Goal: Task Accomplishment & Management: Manage account settings

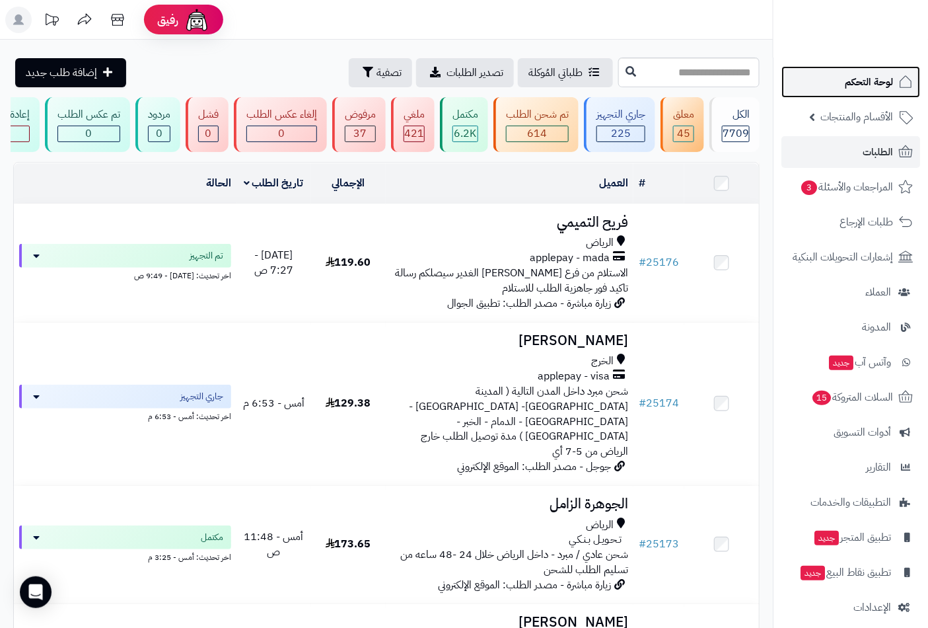
click at [858, 81] on span "لوحة التحكم" at bounding box center [869, 82] width 48 height 19
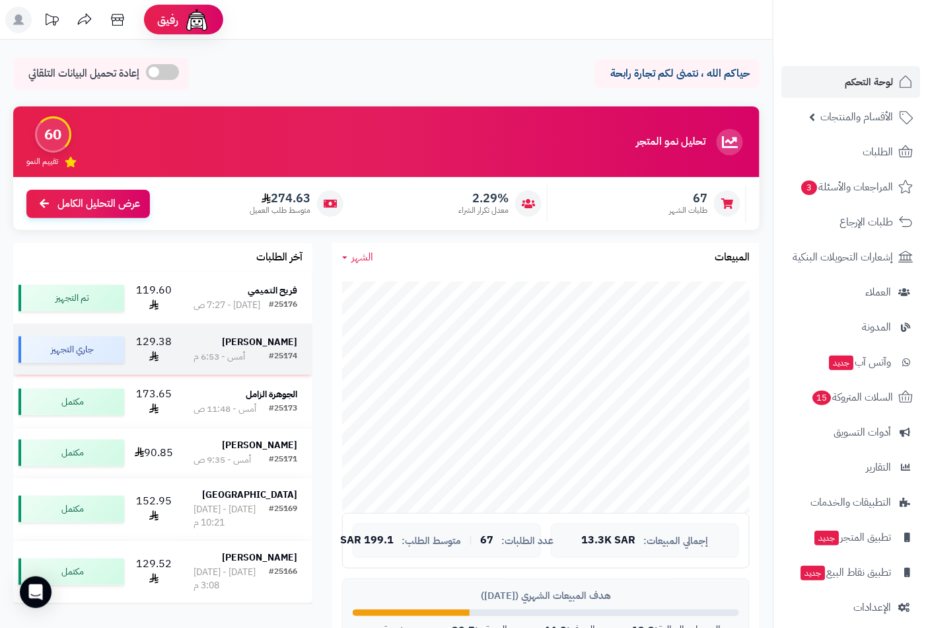
click at [269, 350] on div "#25174" at bounding box center [283, 356] width 28 height 13
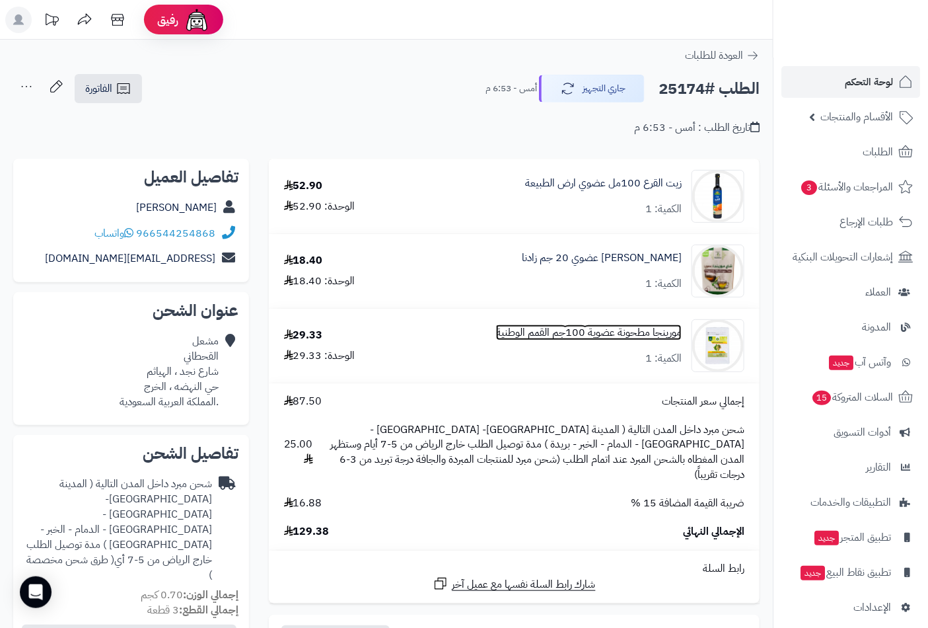
click at [613, 336] on link "مورينجا مطحونة عضوية 100جم القمم الوطنية" at bounding box center [589, 332] width 186 height 15
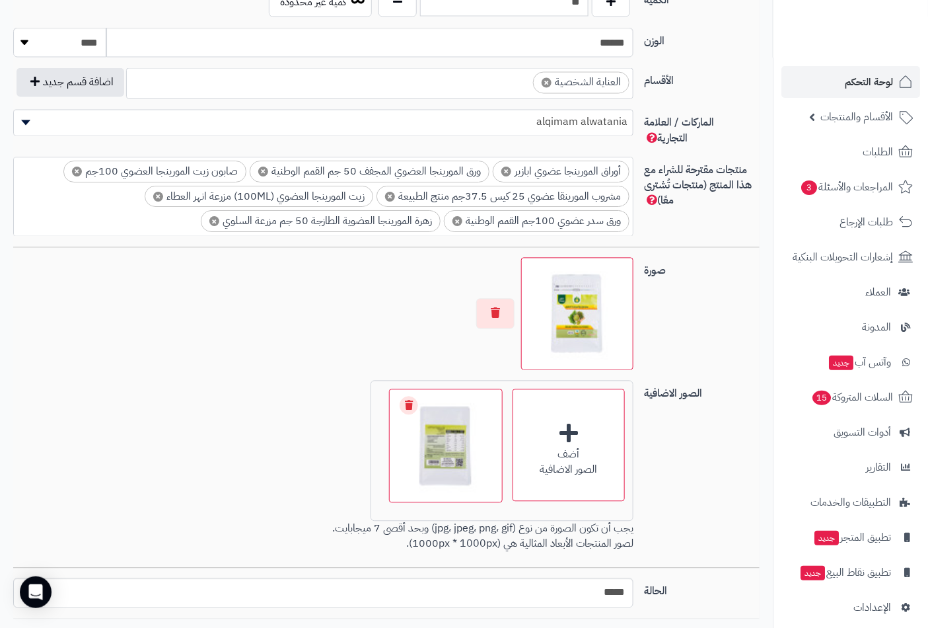
scroll to position [852, 0]
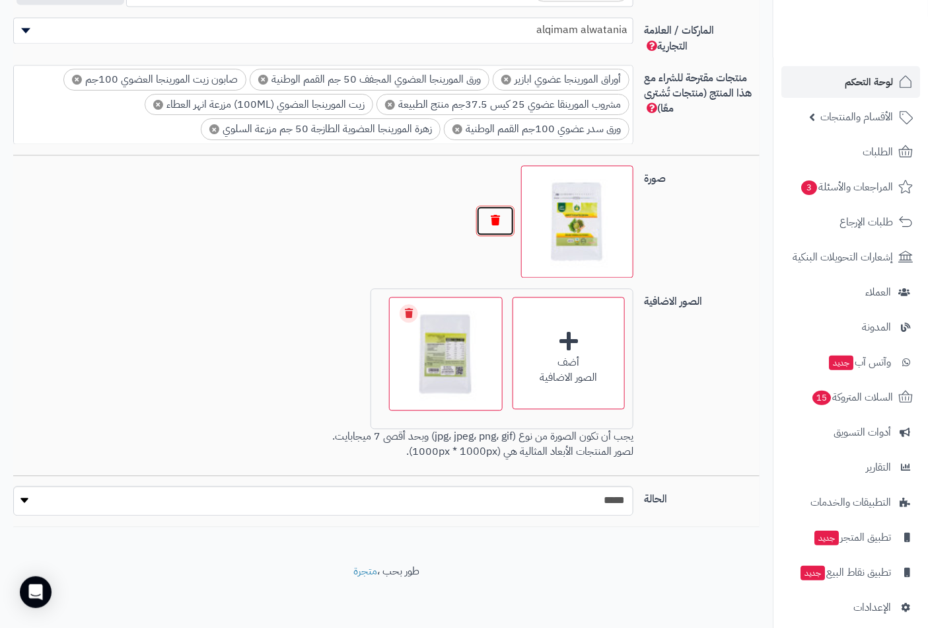
click at [492, 215] on button "button" at bounding box center [495, 221] width 38 height 30
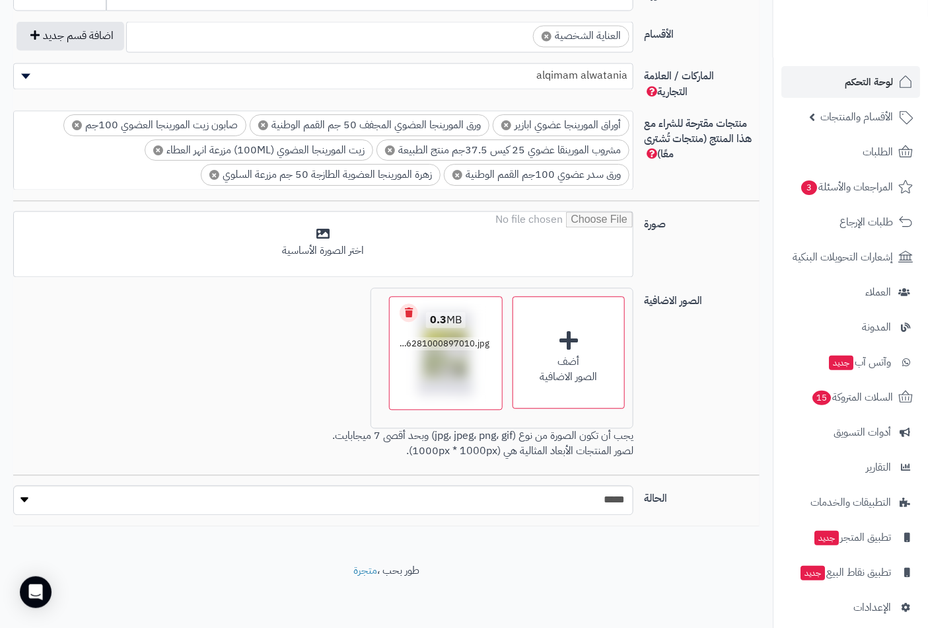
click at [408, 312] on link "Remove file" at bounding box center [409, 313] width 19 height 19
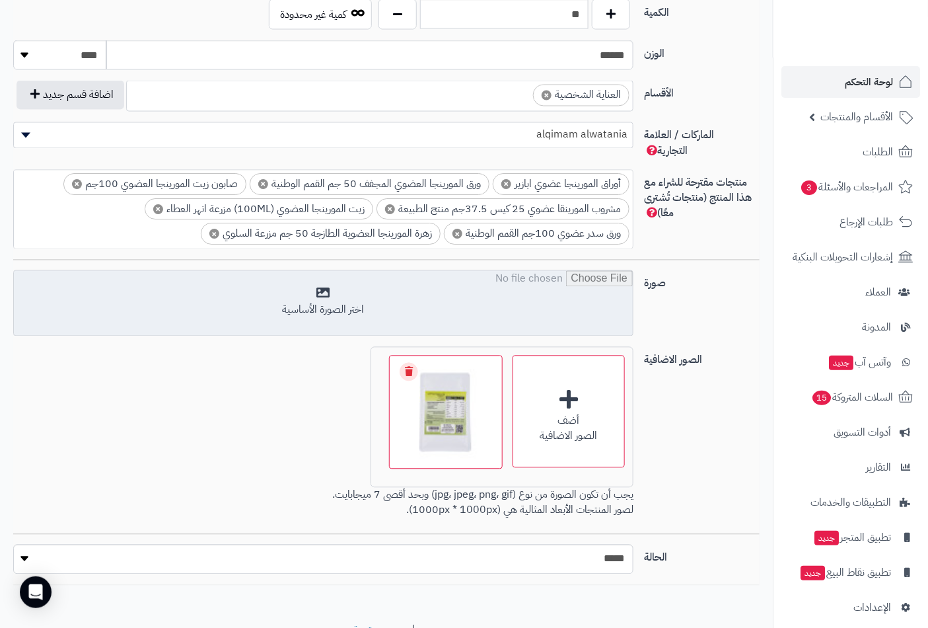
scroll to position [737, 0]
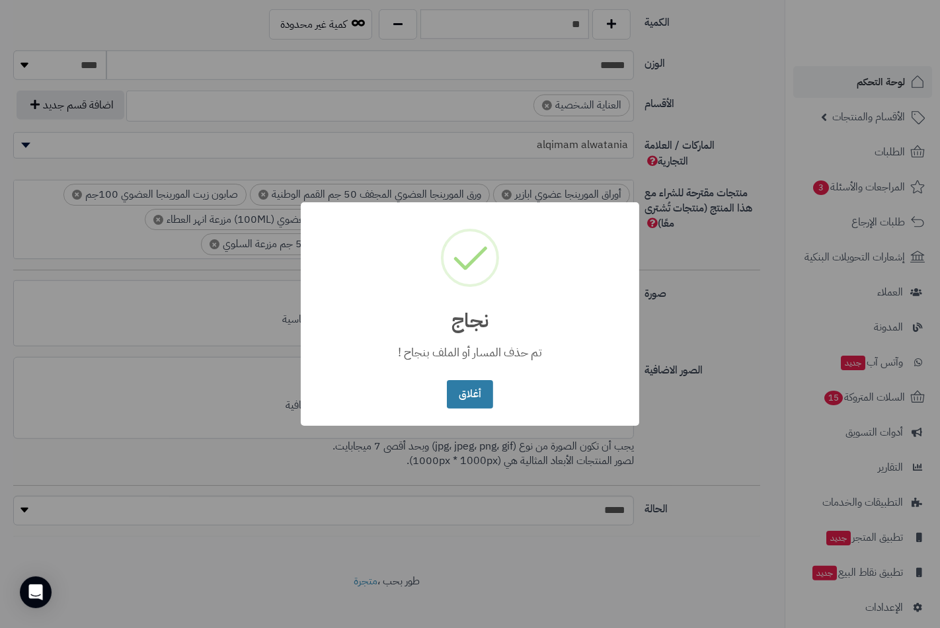
click at [469, 400] on button "أغلاق" at bounding box center [470, 394] width 46 height 28
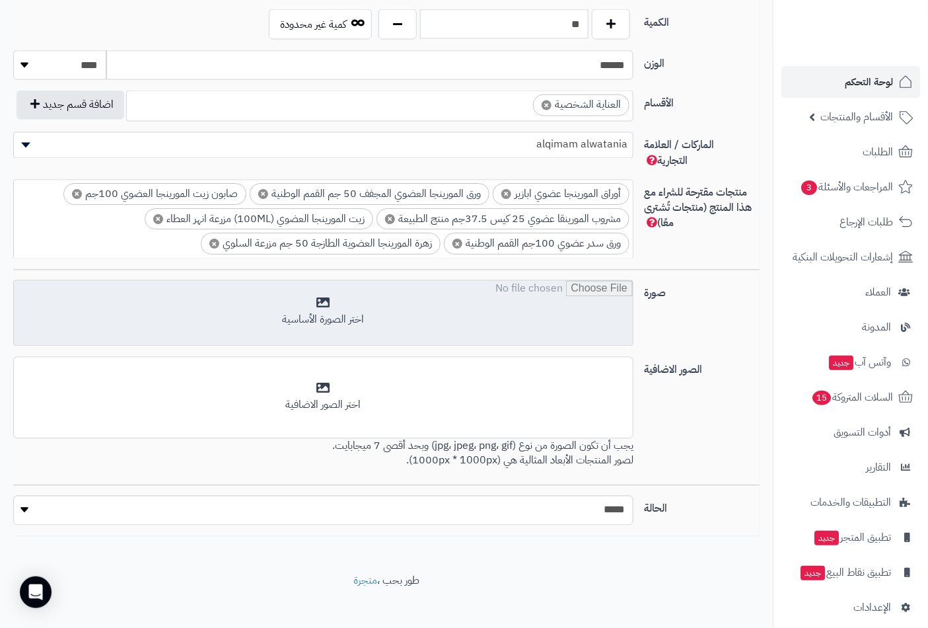
click at [322, 299] on input "file" at bounding box center [323, 314] width 619 height 66
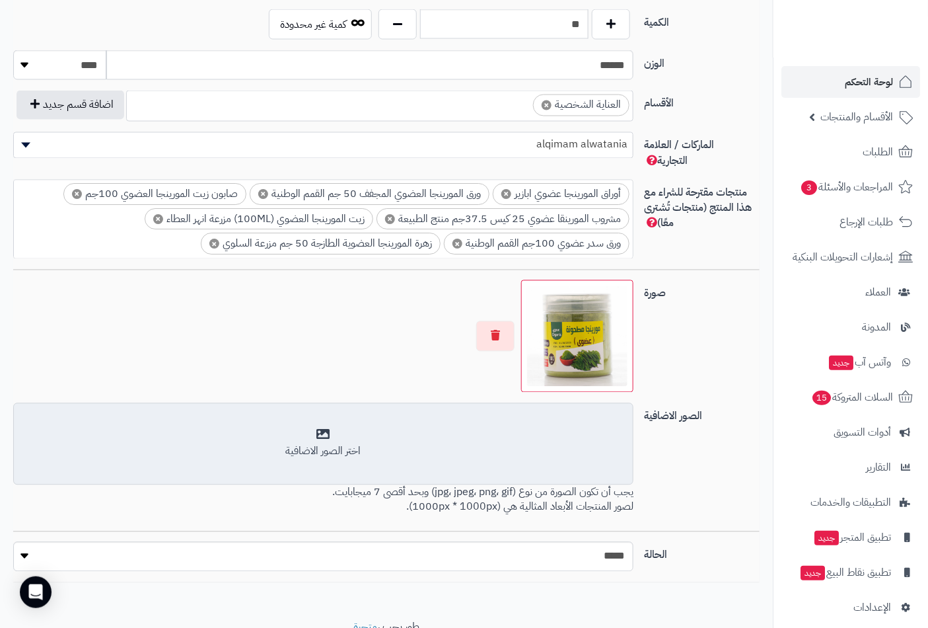
click at [331, 444] on div "اختر الصور الاضافية" at bounding box center [323, 451] width 603 height 15
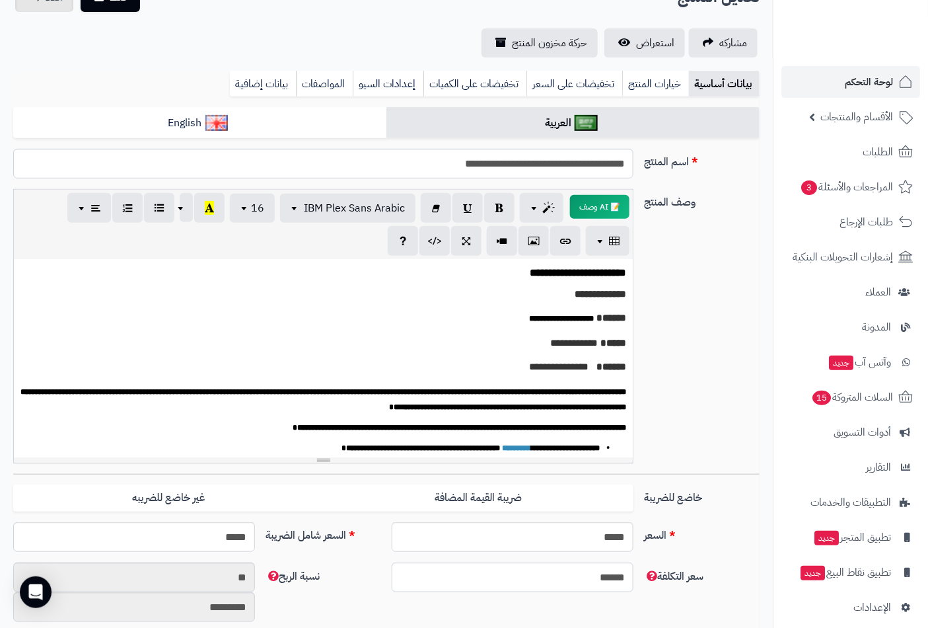
scroll to position [0, 0]
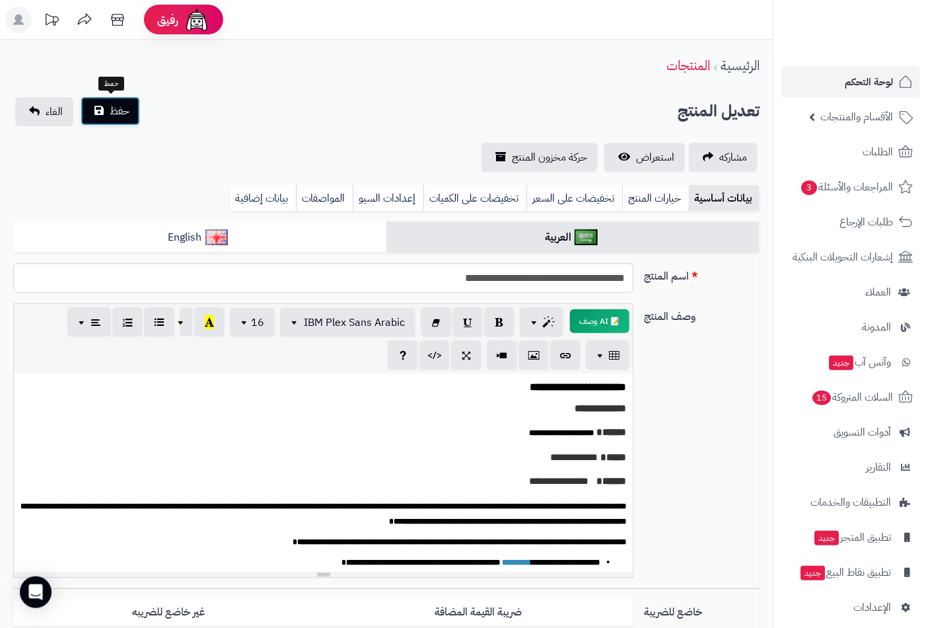
click at [120, 109] on span "حفظ" at bounding box center [120, 111] width 20 height 16
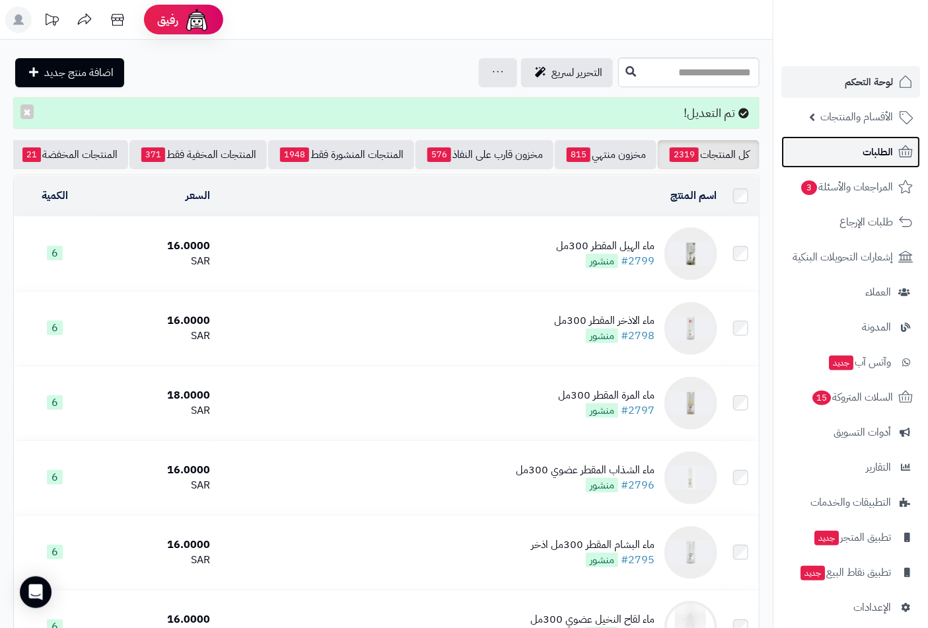
click at [849, 157] on link "الطلبات" at bounding box center [851, 152] width 139 height 32
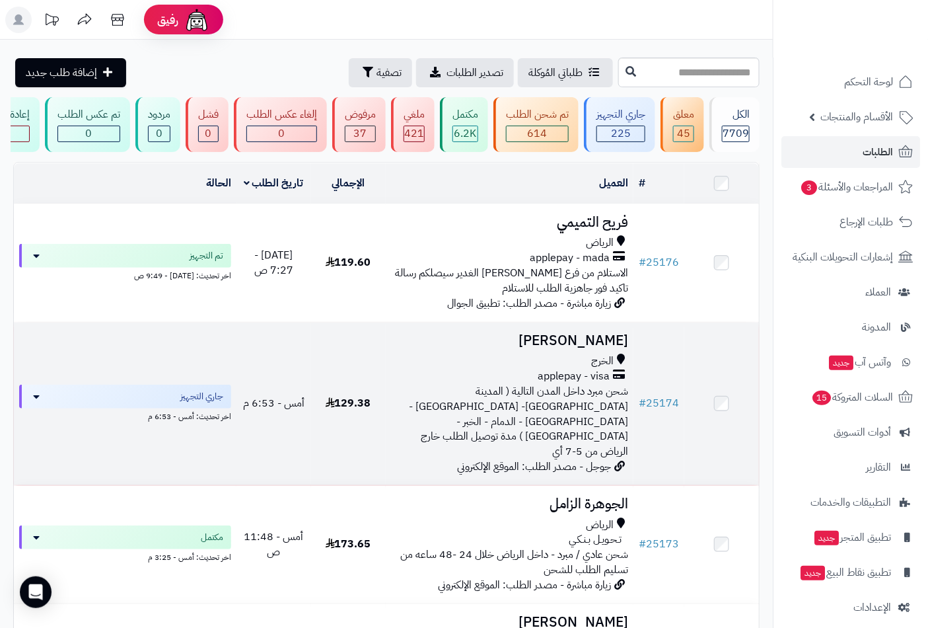
click at [595, 347] on h3 "[PERSON_NAME]" at bounding box center [510, 340] width 238 height 15
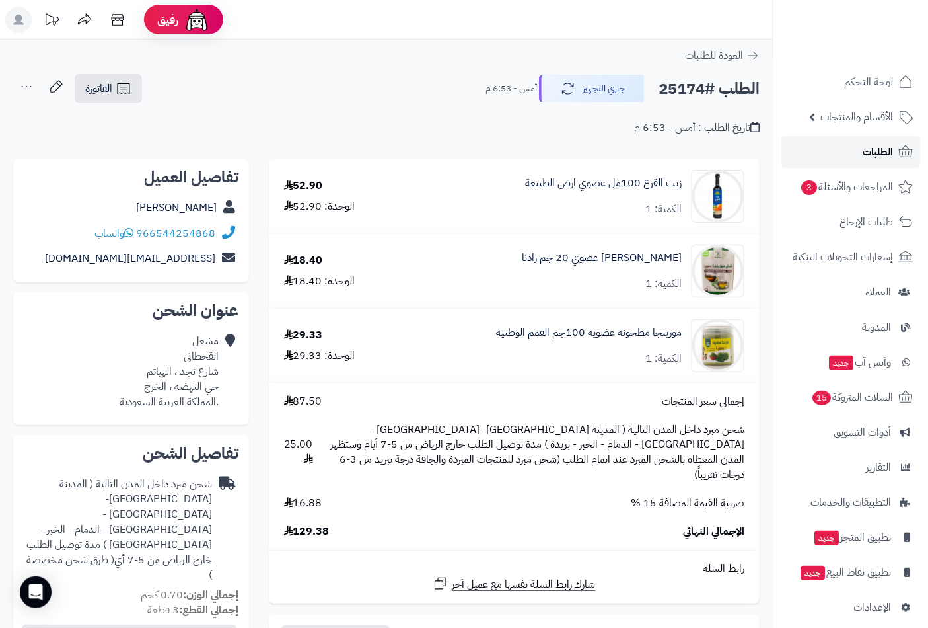
click at [882, 147] on span "الطلبات" at bounding box center [878, 152] width 30 height 19
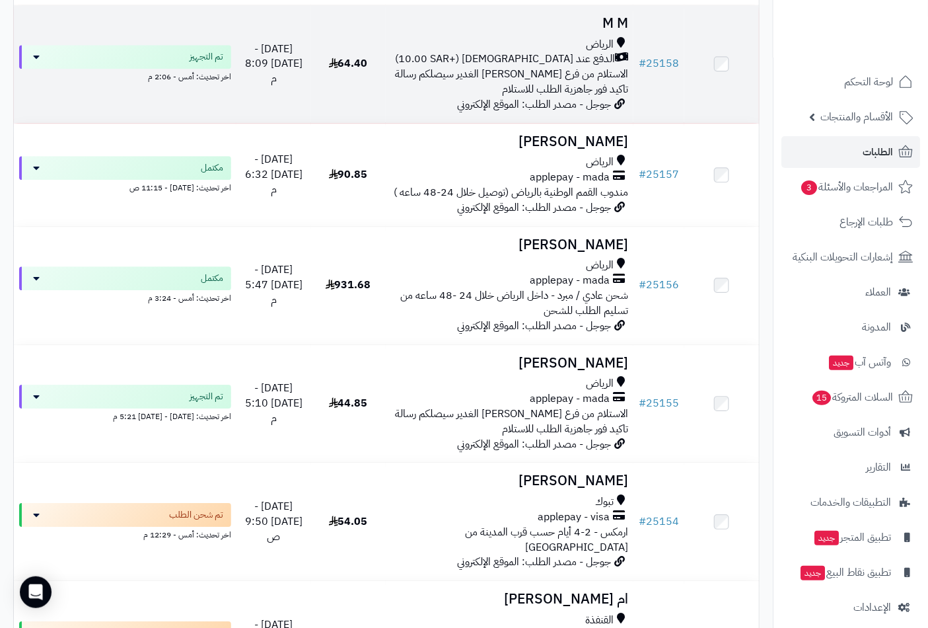
scroll to position [881, 0]
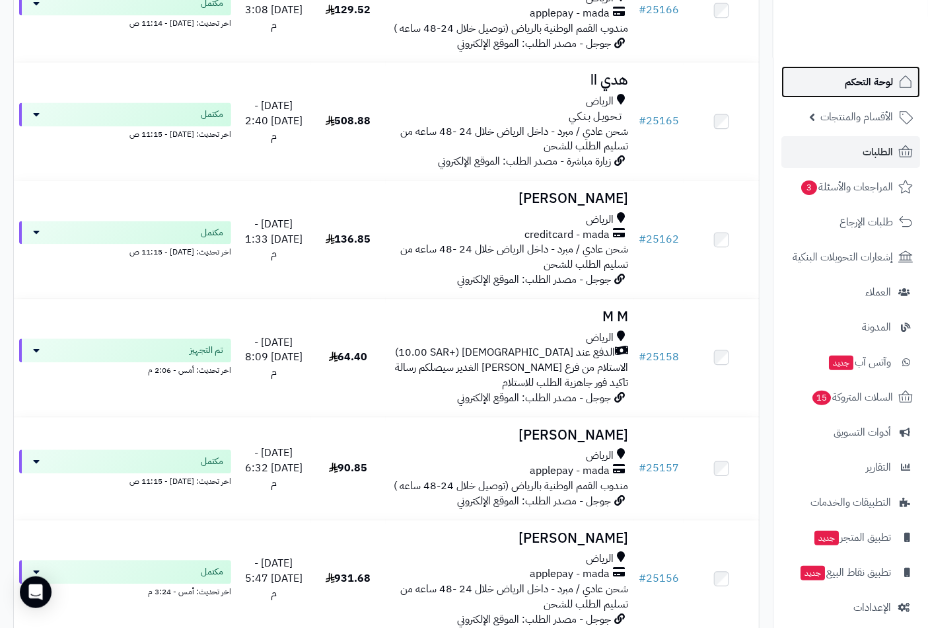
click at [875, 83] on span "لوحة التحكم" at bounding box center [869, 82] width 48 height 19
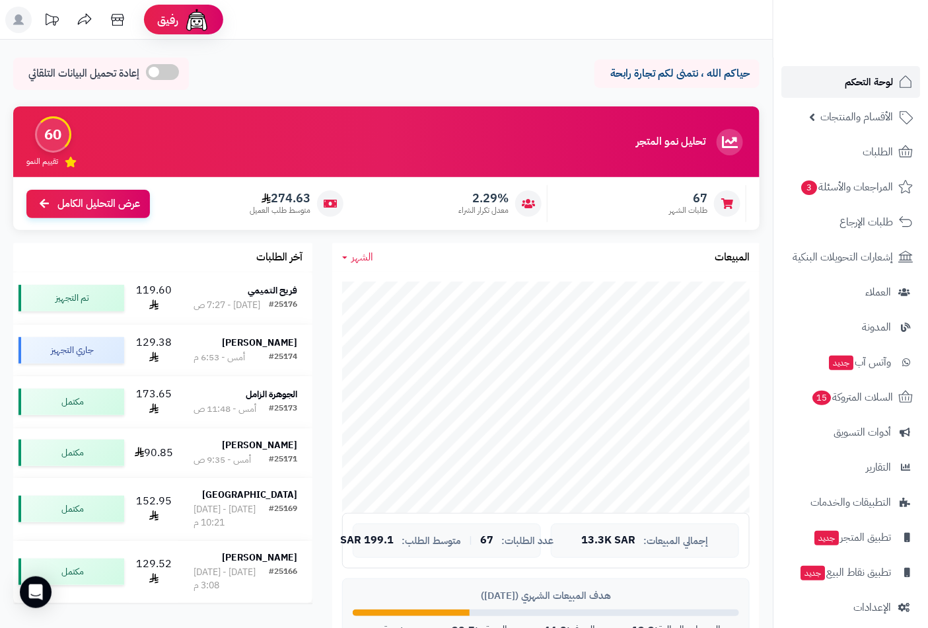
click at [860, 77] on span "لوحة التحكم" at bounding box center [869, 82] width 48 height 19
click at [863, 80] on span "لوحة التحكم" at bounding box center [869, 82] width 48 height 19
